Goal: Task Accomplishment & Management: Manage account settings

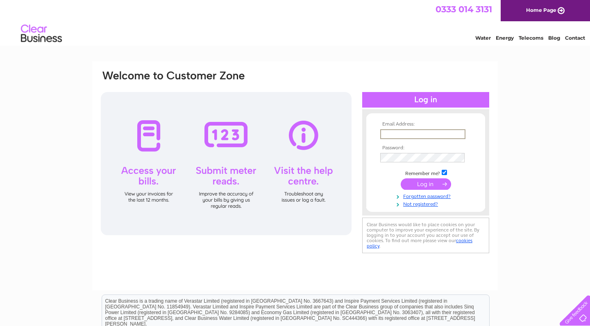
type input "[PERSON_NAME][EMAIL_ADDRESS][DOMAIN_NAME]"
click at [425, 183] on input "submit" at bounding box center [425, 184] width 50 height 11
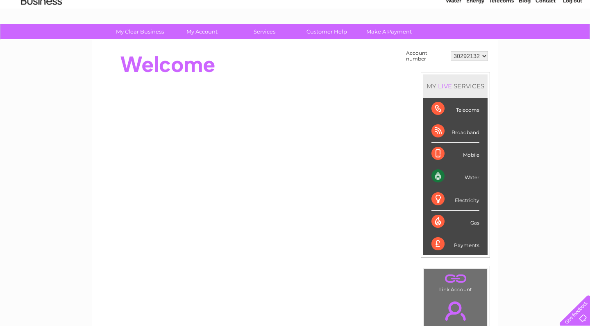
scroll to position [27, 0]
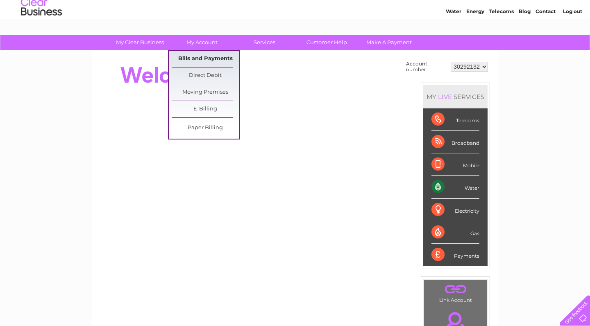
click at [209, 54] on link "Bills and Payments" at bounding box center [206, 59] width 68 height 16
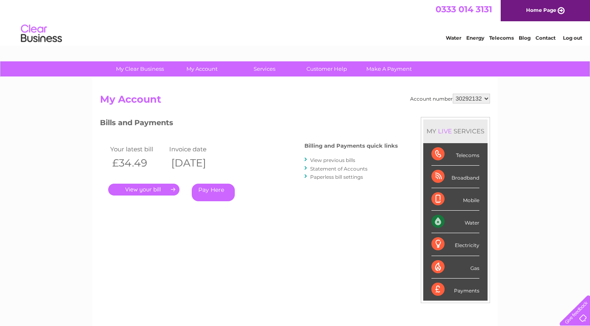
click at [160, 191] on link "." at bounding box center [143, 190] width 71 height 12
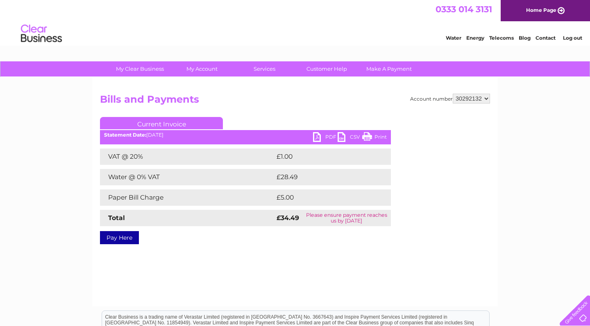
drag, startPoint x: 480, startPoint y: 97, endPoint x: 460, endPoint y: 99, distance: 19.7
click at [460, 99] on select "30292132" at bounding box center [470, 99] width 37 height 10
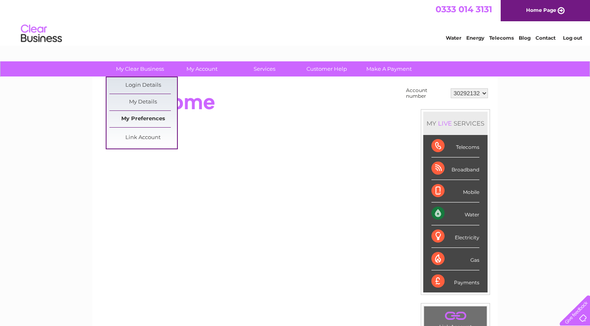
click at [140, 116] on link "My Preferences" at bounding box center [143, 119] width 68 height 16
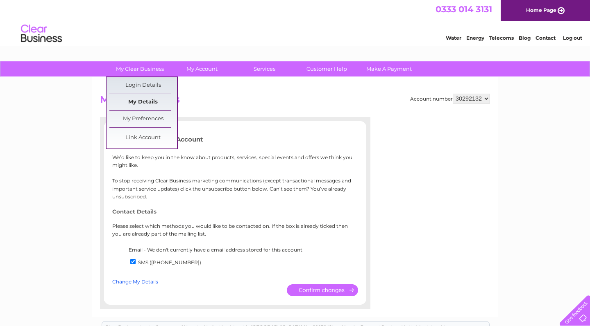
click at [148, 101] on link "My Details" at bounding box center [143, 102] width 68 height 16
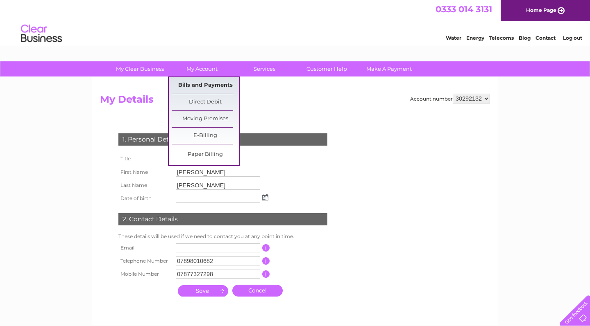
click at [195, 81] on link "Bills and Payments" at bounding box center [206, 85] width 68 height 16
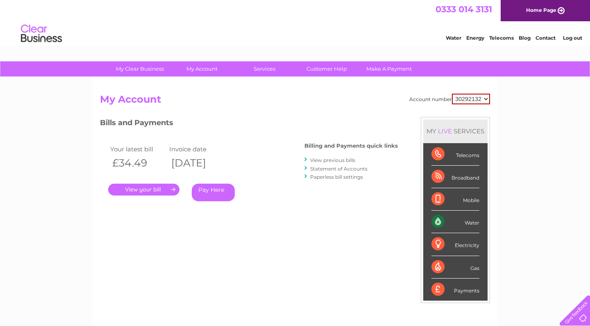
click at [164, 191] on link "." at bounding box center [143, 190] width 71 height 12
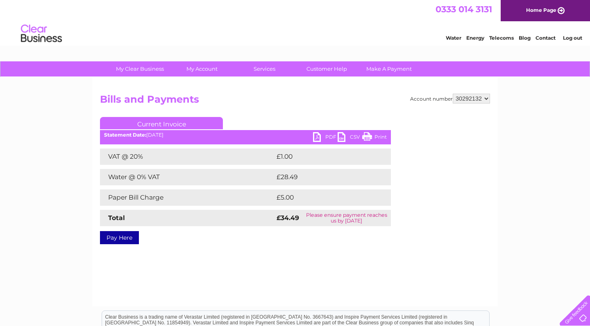
click at [322, 134] on link "PDF" at bounding box center [325, 138] width 25 height 12
click at [457, 37] on link "Water" at bounding box center [453, 38] width 16 height 6
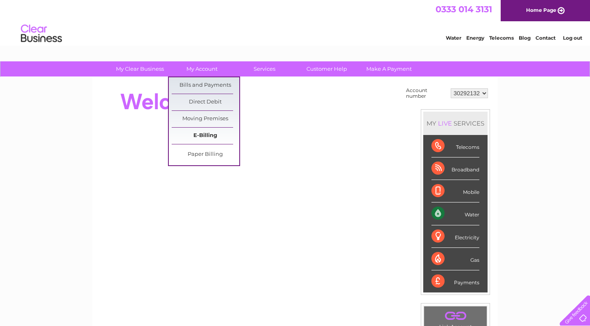
click at [195, 132] on link "E-Billing" at bounding box center [206, 136] width 68 height 16
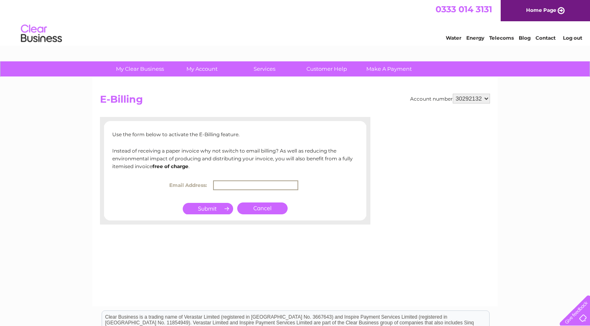
click at [221, 182] on input "text" at bounding box center [255, 186] width 85 height 10
type input "i"
type input "accounts@mathesondampservices.co.uk"
click at [210, 206] on input "submit" at bounding box center [208, 207] width 50 height 11
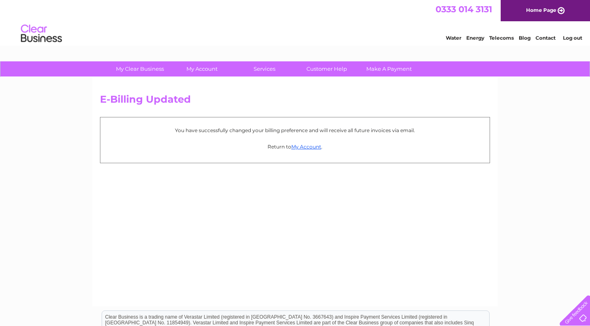
click at [574, 40] on link "Log out" at bounding box center [572, 38] width 19 height 6
